Goal: Task Accomplishment & Management: Use online tool/utility

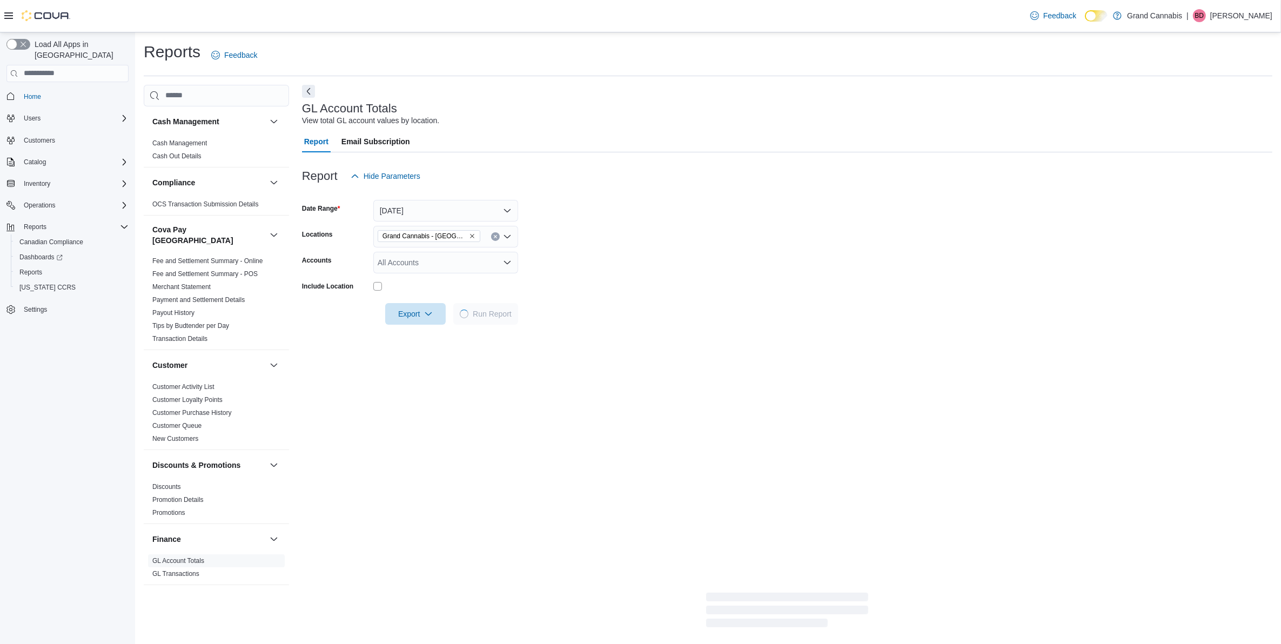
scroll to position [135, 0]
click at [179, 137] on span "Cash Management" at bounding box center [216, 143] width 137 height 13
click at [179, 139] on link "Cash Management" at bounding box center [179, 143] width 55 height 8
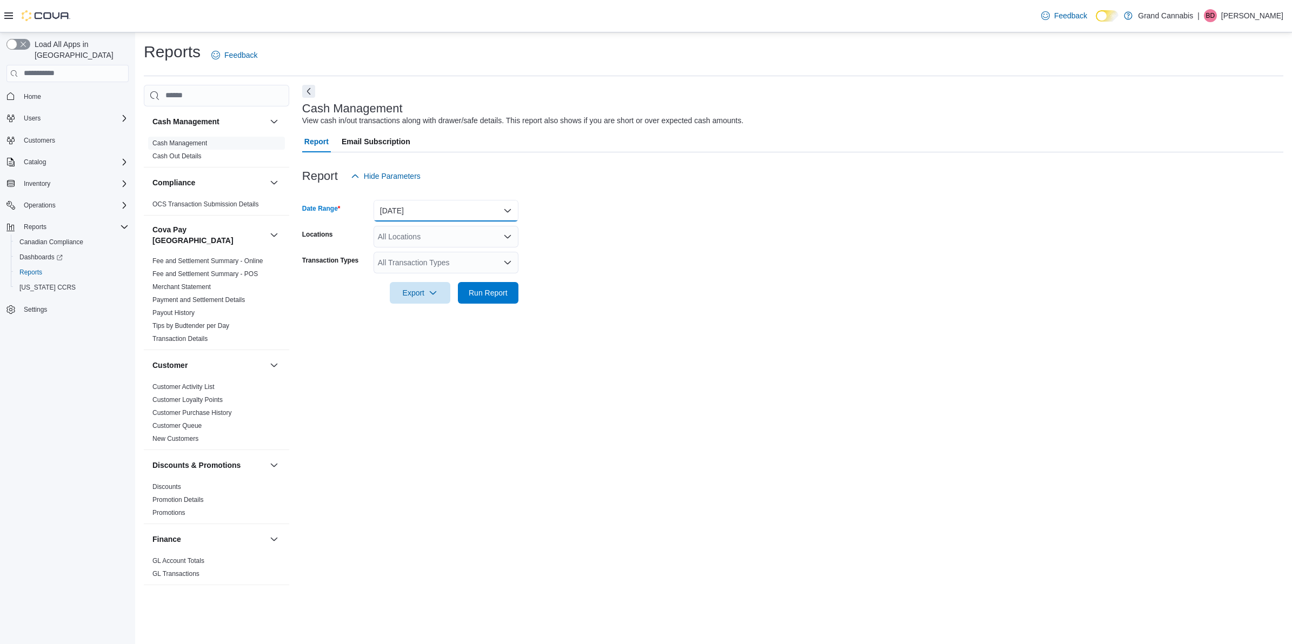
click at [423, 203] on button "Today" at bounding box center [445, 211] width 145 height 22
click at [415, 266] on button "[DATE]" at bounding box center [445, 276] width 145 height 22
click at [476, 238] on div "All Locations" at bounding box center [445, 237] width 145 height 22
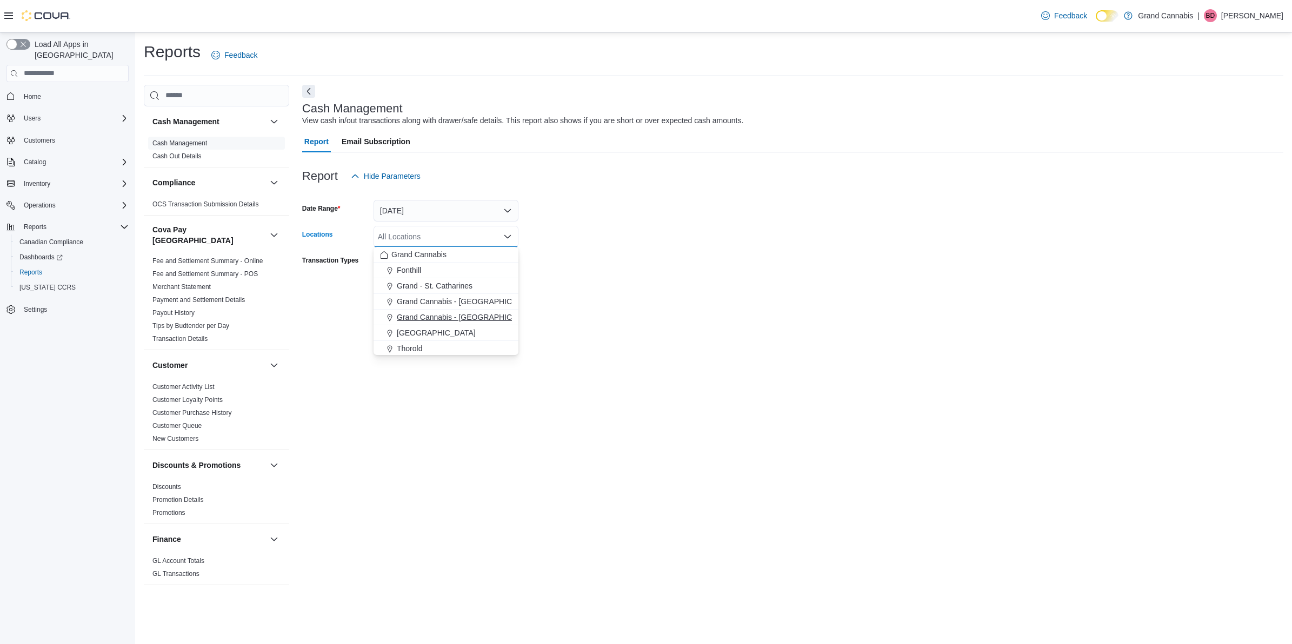
click at [477, 314] on span "Grand Cannabis - [GEOGRAPHIC_DATA]" at bounding box center [467, 317] width 141 height 11
click at [654, 297] on form "Date Range Yesterday Locations Grand Cannabis - Georgetown Combo box. Selected.…" at bounding box center [792, 245] width 981 height 117
click at [498, 290] on span "Run Report" at bounding box center [488, 292] width 39 height 11
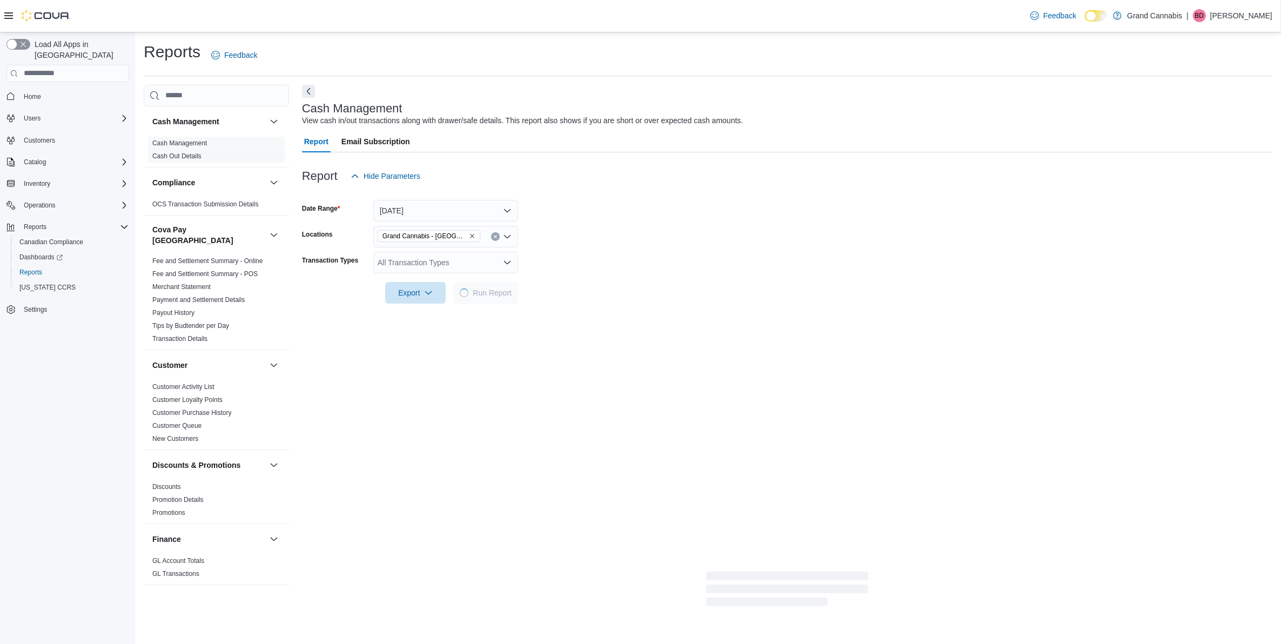
click at [190, 154] on link "Cash Out Details" at bounding box center [176, 156] width 49 height 8
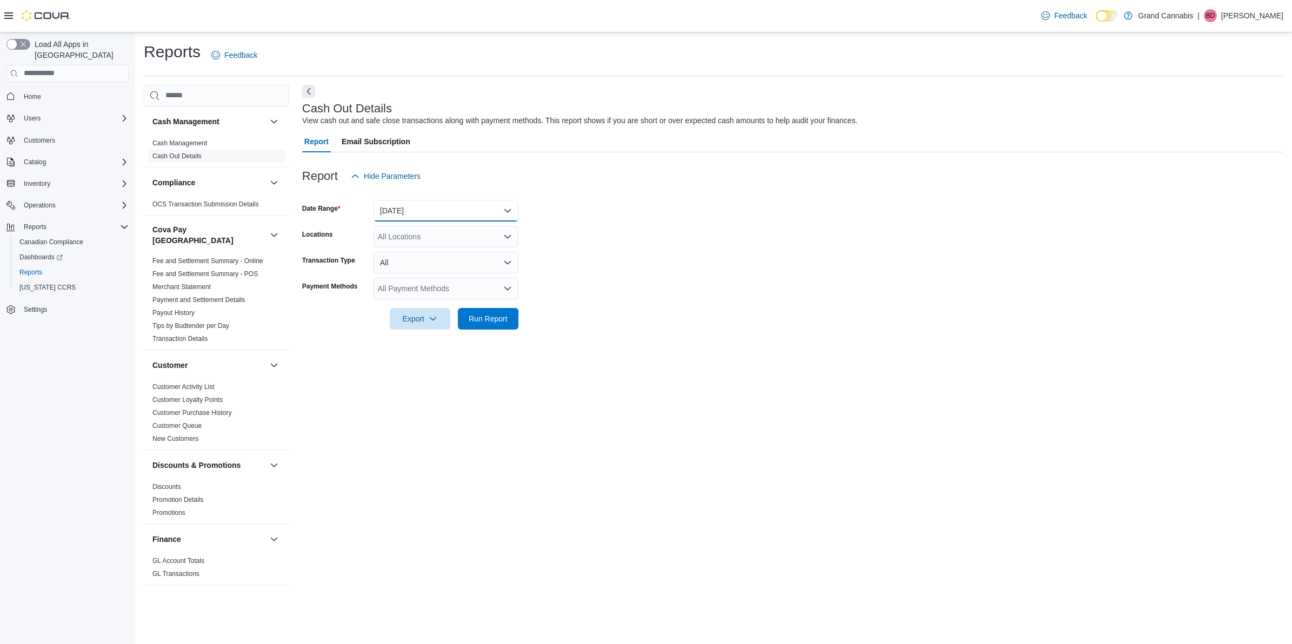
click at [453, 203] on button "Today" at bounding box center [445, 211] width 145 height 22
click at [406, 278] on span "[DATE]" at bounding box center [452, 275] width 123 height 13
drag, startPoint x: 777, startPoint y: 266, endPoint x: 563, endPoint y: 266, distance: 214.0
click at [773, 266] on form "Date Range Yesterday Locations All Locations Transaction Type All Payment Metho…" at bounding box center [792, 258] width 981 height 143
click at [477, 238] on div "All Locations" at bounding box center [445, 237] width 145 height 22
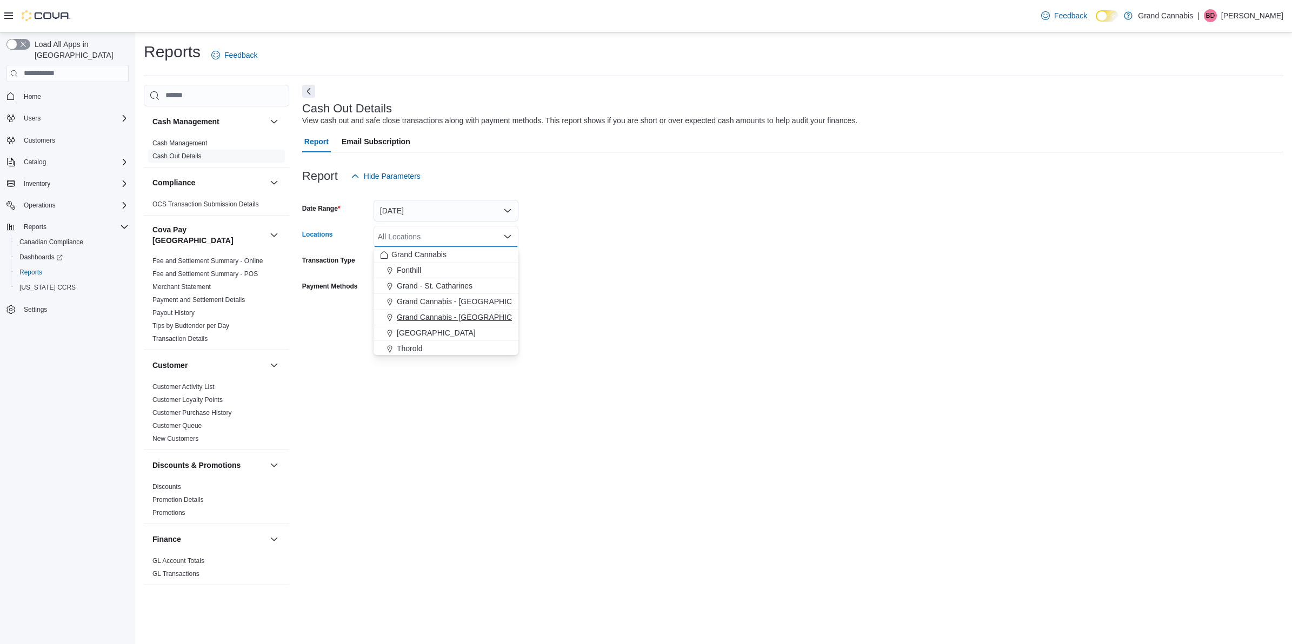
click at [471, 313] on span "Grand Cannabis - [GEOGRAPHIC_DATA]" at bounding box center [467, 317] width 141 height 11
drag, startPoint x: 622, startPoint y: 285, endPoint x: 523, endPoint y: 289, distance: 99.0
click at [622, 286] on form "Date Range Yesterday Locations Grand Cannabis - Georgetown Transaction Type All…" at bounding box center [792, 258] width 981 height 143
click at [482, 320] on span "Run Report" at bounding box center [488, 318] width 39 height 11
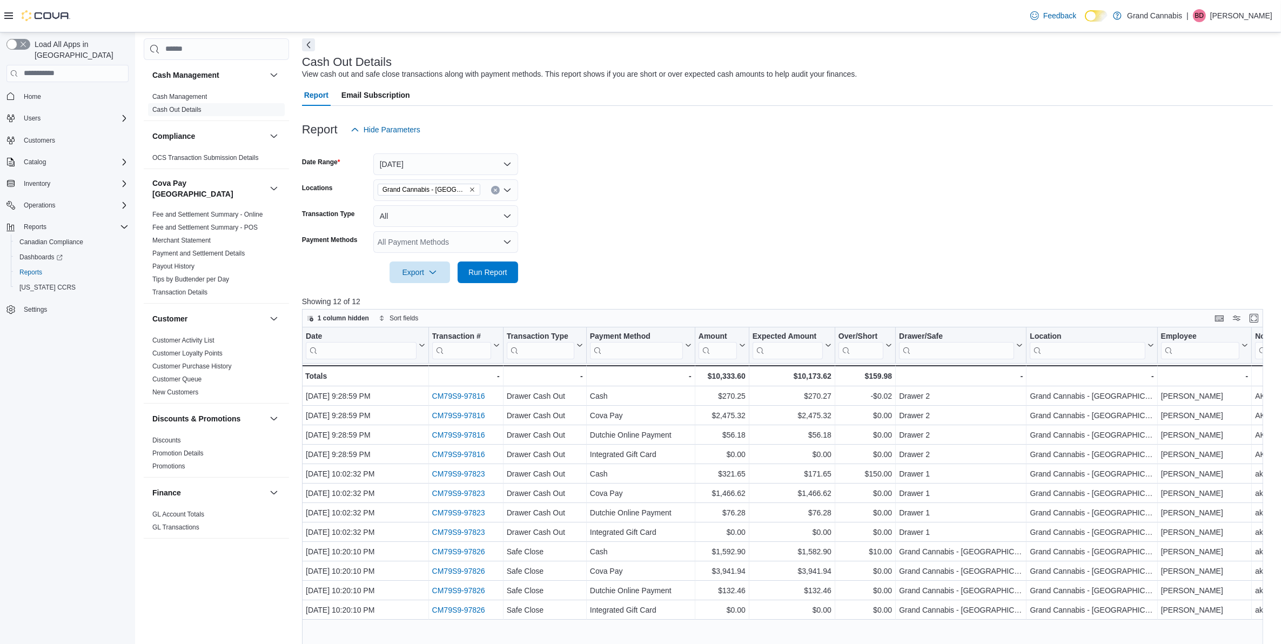
scroll to position [68, 0]
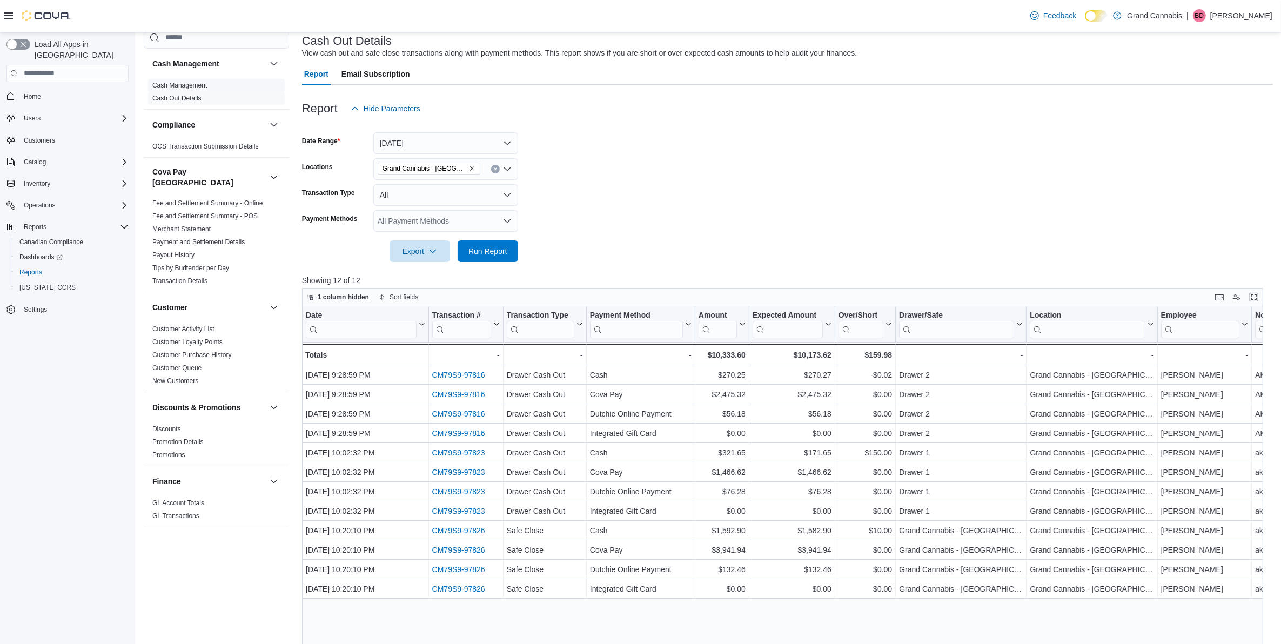
click at [203, 85] on link "Cash Management" at bounding box center [179, 86] width 55 height 8
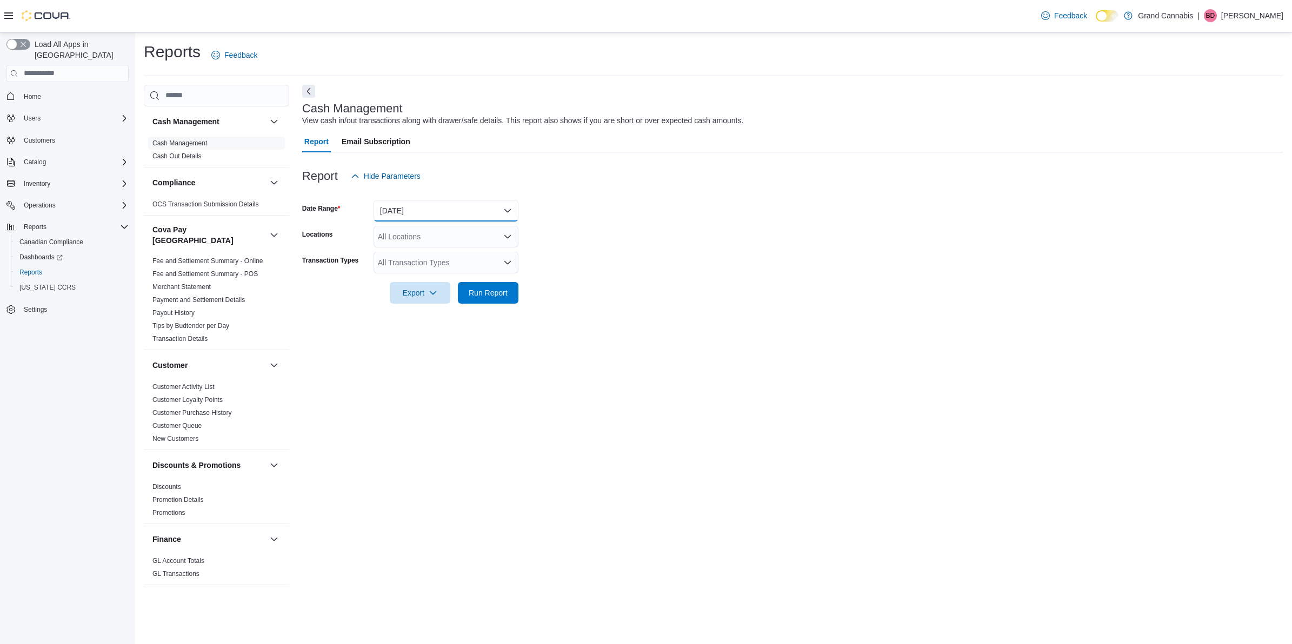
click at [463, 214] on button "Today" at bounding box center [445, 211] width 145 height 22
click at [423, 271] on span "[DATE]" at bounding box center [452, 275] width 123 height 13
click at [568, 231] on form "Date Range Yesterday Locations All Locations Transaction Types All Transaction …" at bounding box center [792, 245] width 981 height 117
click at [466, 233] on div "All Locations" at bounding box center [445, 237] width 145 height 22
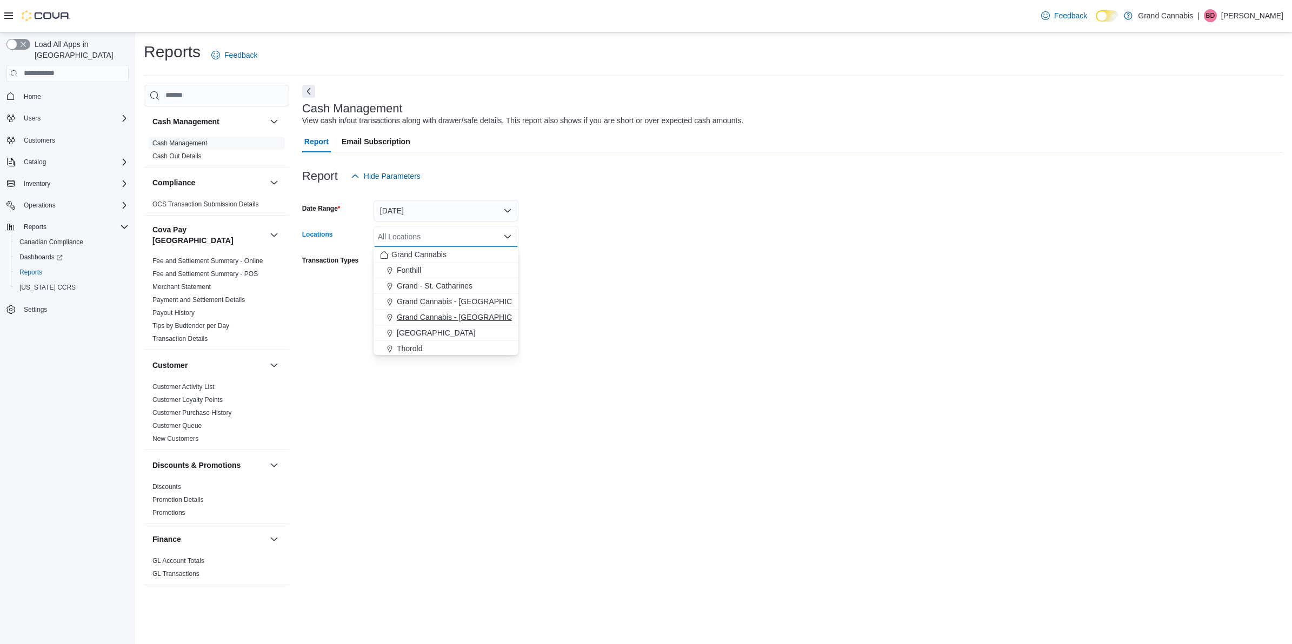
click at [478, 319] on span "Grand Cannabis - [GEOGRAPHIC_DATA]" at bounding box center [467, 317] width 141 height 11
click at [598, 311] on div at bounding box center [792, 310] width 981 height 13
click at [482, 290] on span "Run Report" at bounding box center [488, 292] width 39 height 11
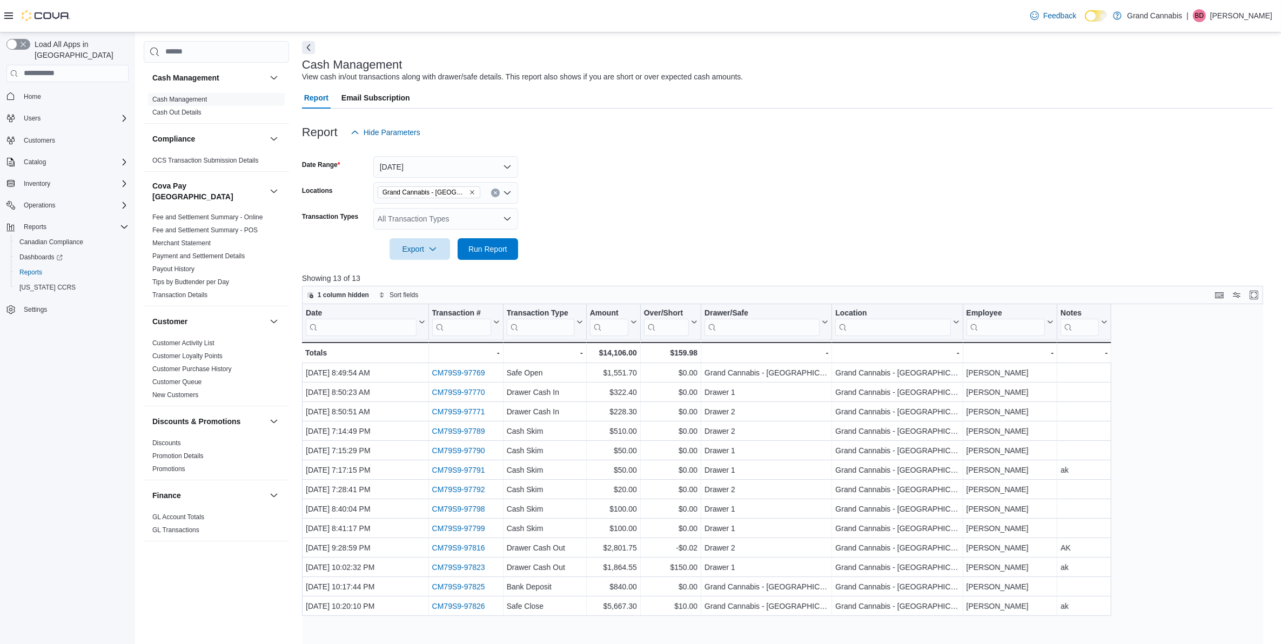
scroll to position [68, 0]
